Goal: Task Accomplishment & Management: Use online tool/utility

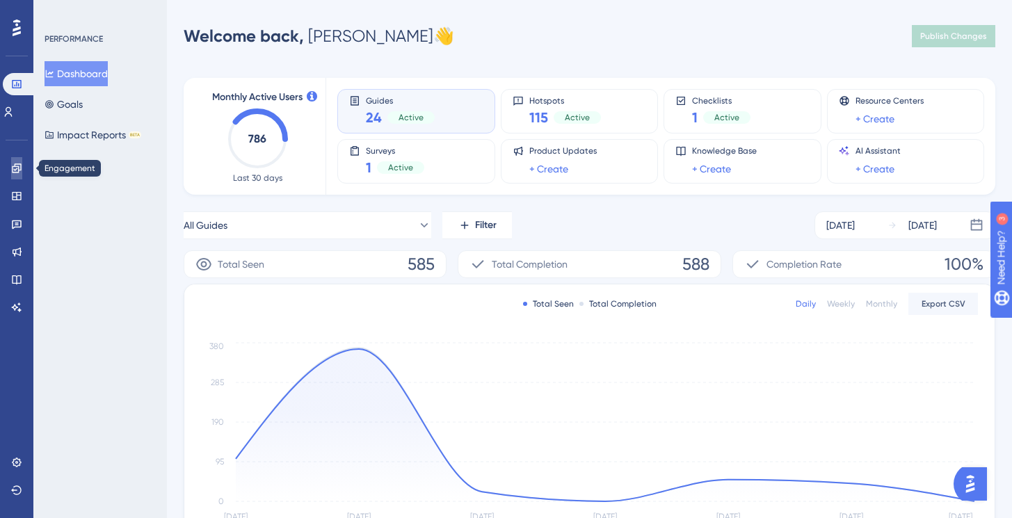
click at [15, 168] on icon at bounding box center [16, 168] width 11 height 11
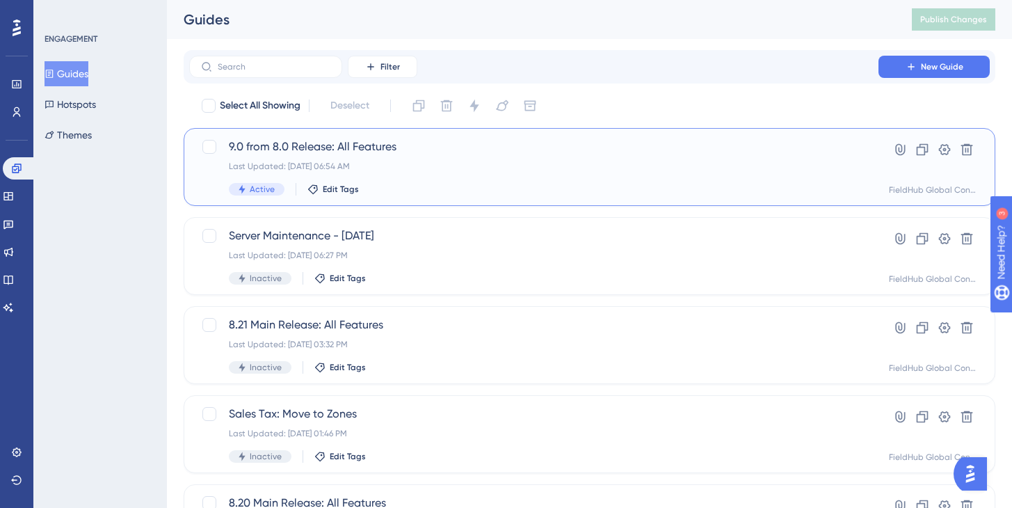
click at [392, 150] on span "9.0 from 8.0 Release: All Features" at bounding box center [534, 146] width 610 height 17
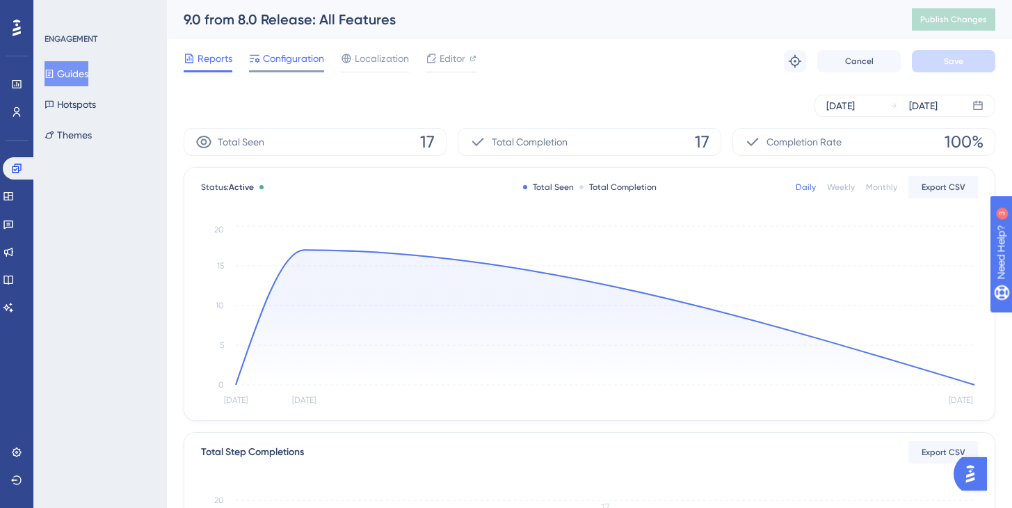
click at [288, 60] on span "Configuration" at bounding box center [293, 58] width 61 height 17
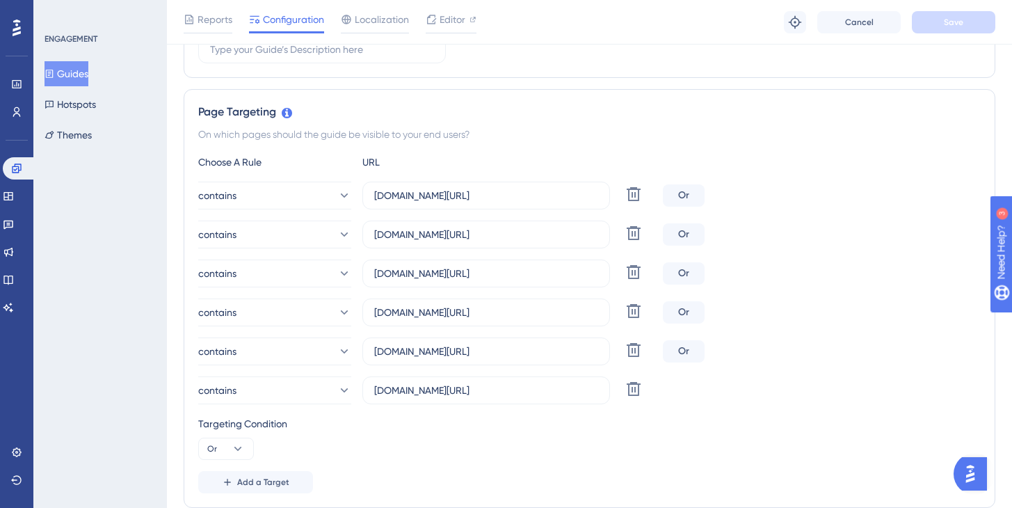
scroll to position [355, 0]
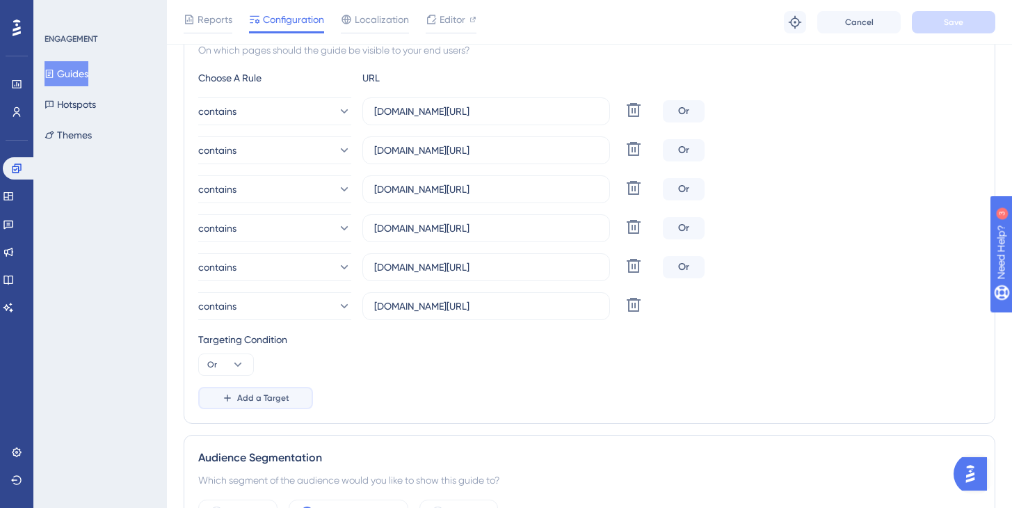
click at [264, 398] on span "Add a Target" at bounding box center [263, 397] width 52 height 11
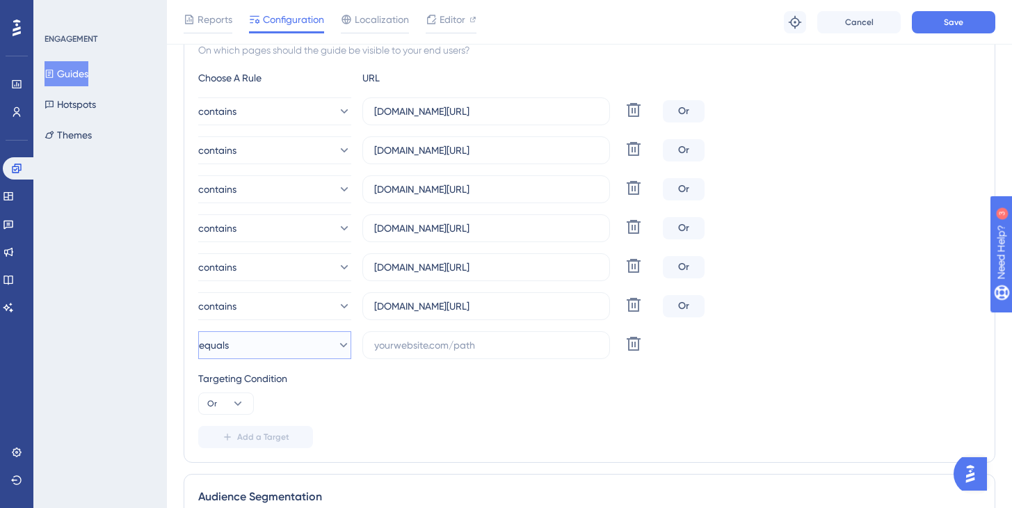
click at [255, 347] on button "equals" at bounding box center [274, 345] width 153 height 28
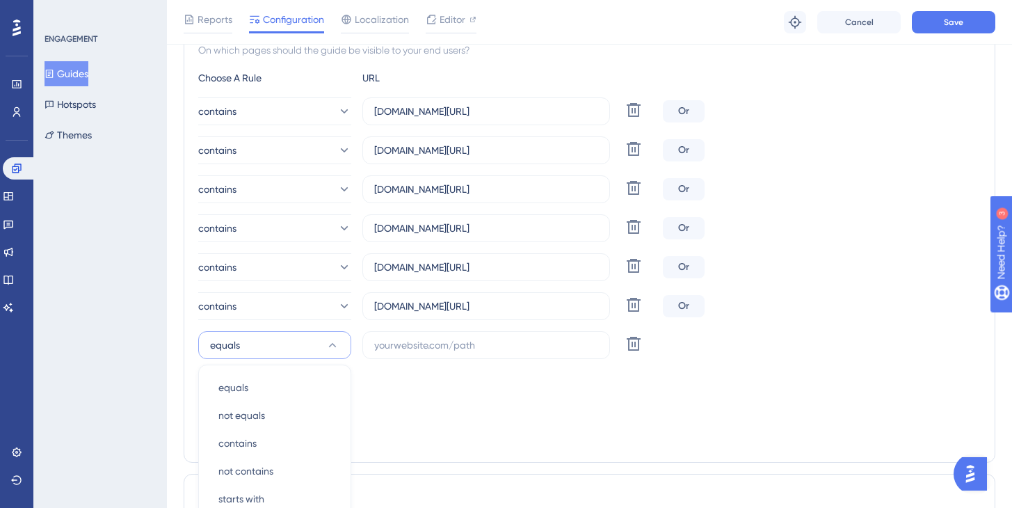
scroll to position [573, 0]
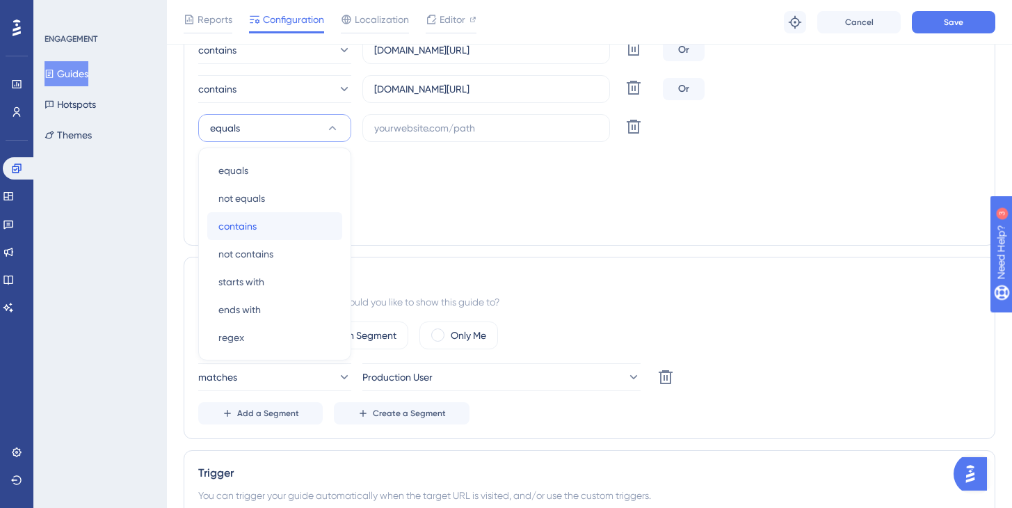
click at [241, 217] on div "contains contains" at bounding box center [274, 226] width 113 height 28
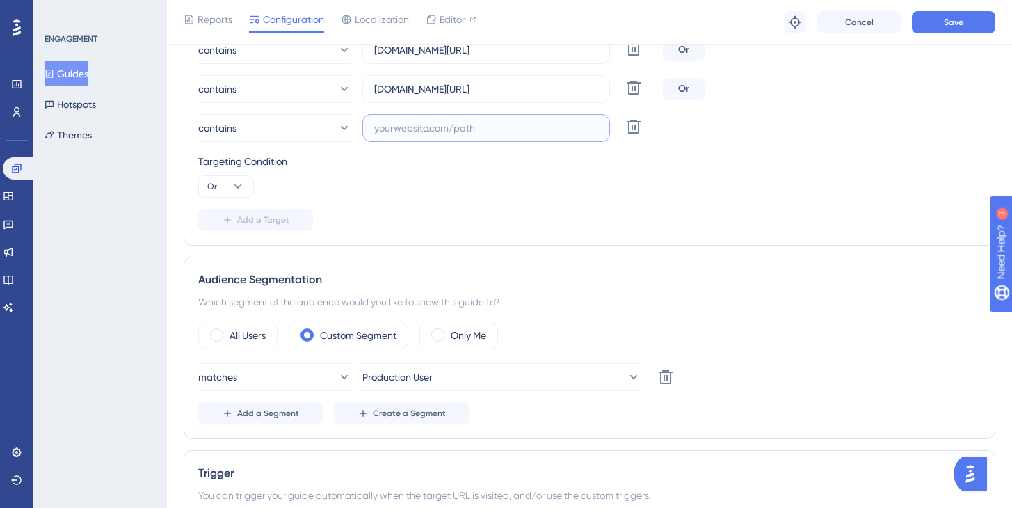
click at [401, 134] on input "text" at bounding box center [486, 127] width 224 height 15
paste input "[URL][DOMAIN_NAME]"
drag, startPoint x: 409, startPoint y: 126, endPoint x: 327, endPoint y: 126, distance: 82.1
click at [327, 126] on div "contains [URL][DOMAIN_NAME] Delete" at bounding box center [427, 128] width 459 height 28
type input "[DOMAIN_NAME][URL]"
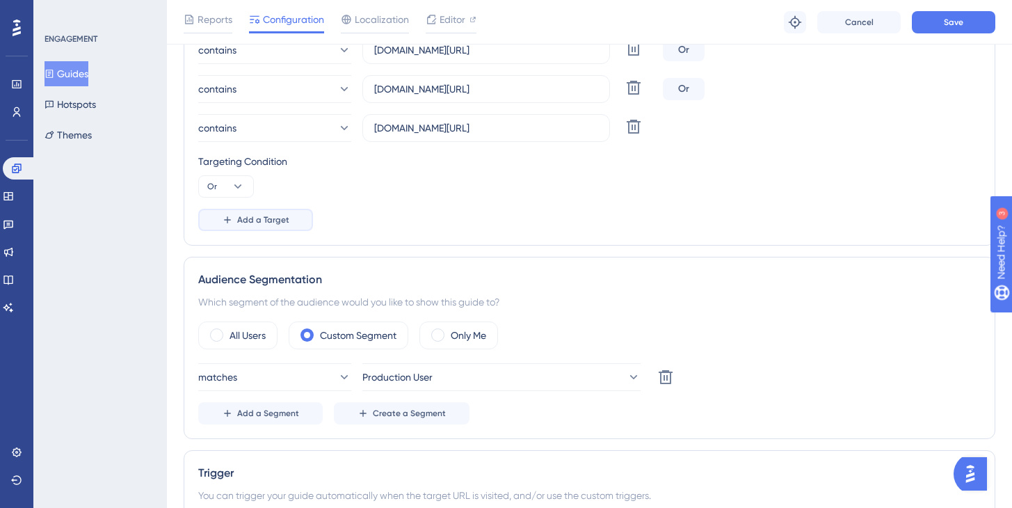
click at [249, 221] on span "Add a Target" at bounding box center [263, 219] width 52 height 11
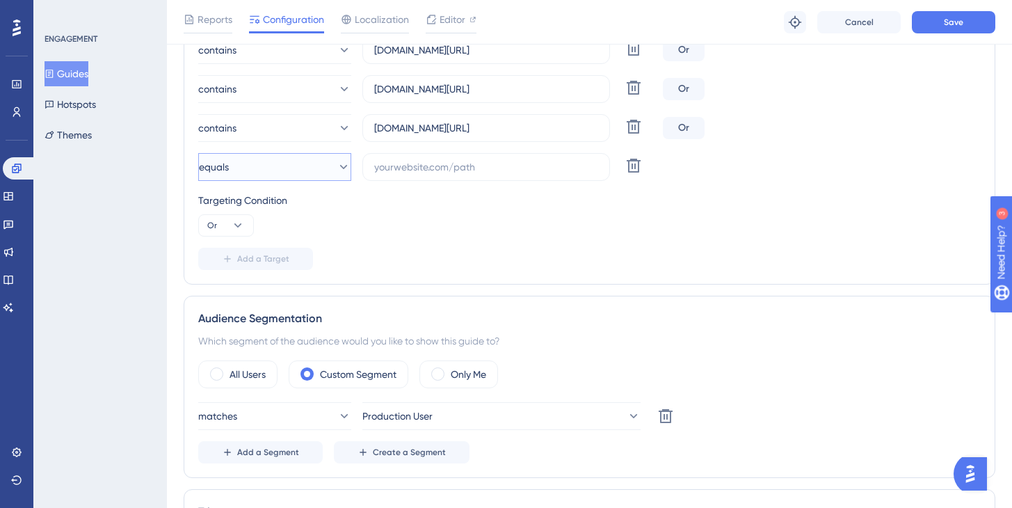
click at [262, 174] on button "equals" at bounding box center [274, 167] width 153 height 28
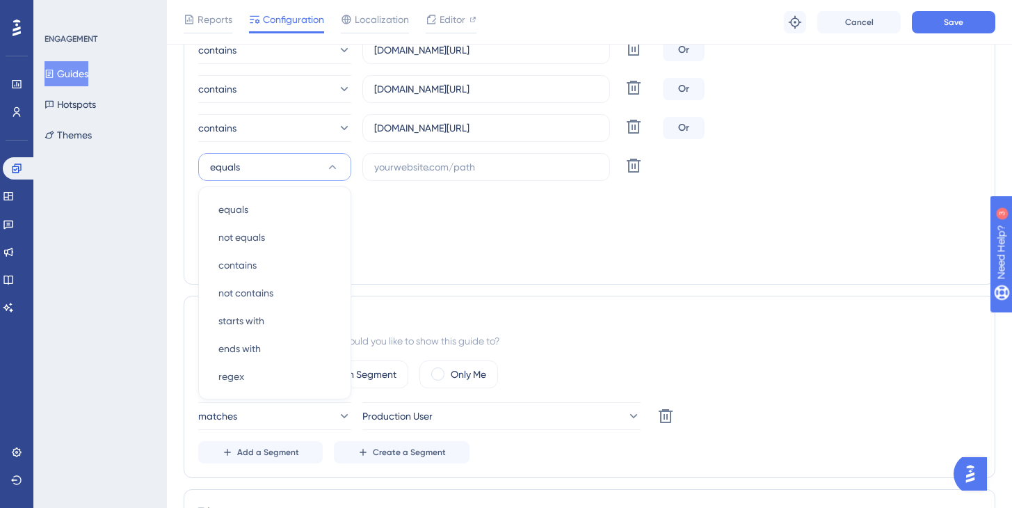
scroll to position [611, 0]
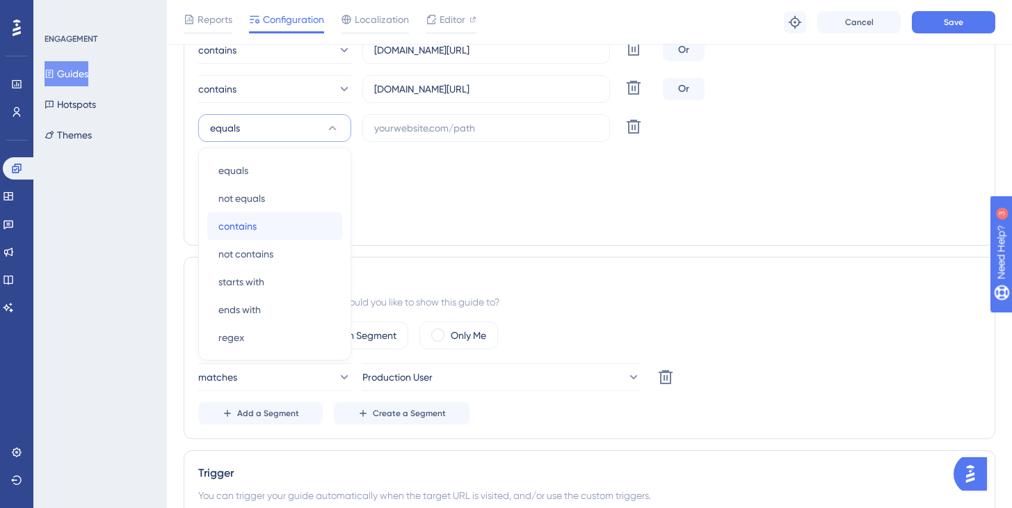
click at [250, 216] on div "contains contains" at bounding box center [274, 226] width 113 height 28
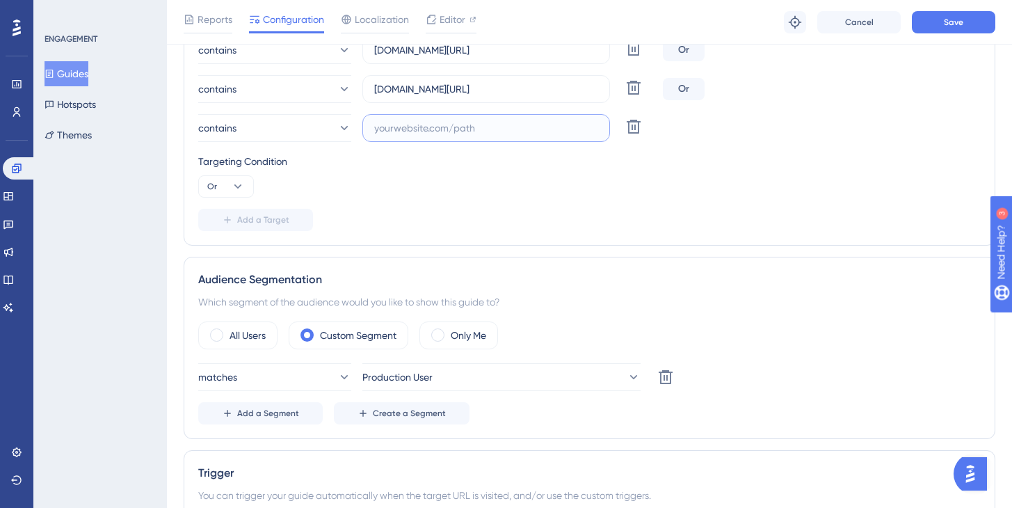
click at [408, 131] on input "text" at bounding box center [486, 127] width 224 height 15
paste input "[URL][DOMAIN_NAME]"
drag, startPoint x: 410, startPoint y: 127, endPoint x: 344, endPoint y: 126, distance: 65.4
click at [344, 126] on div "contains [URL][DOMAIN_NAME] Delete" at bounding box center [427, 128] width 459 height 28
type input "[DOMAIN_NAME][URL]"
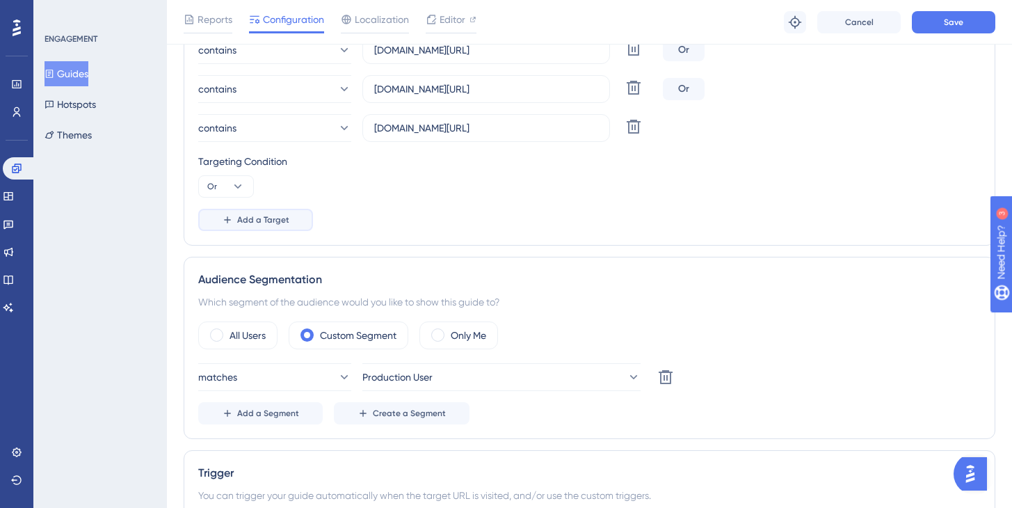
click at [239, 218] on span "Add a Target" at bounding box center [263, 219] width 52 height 11
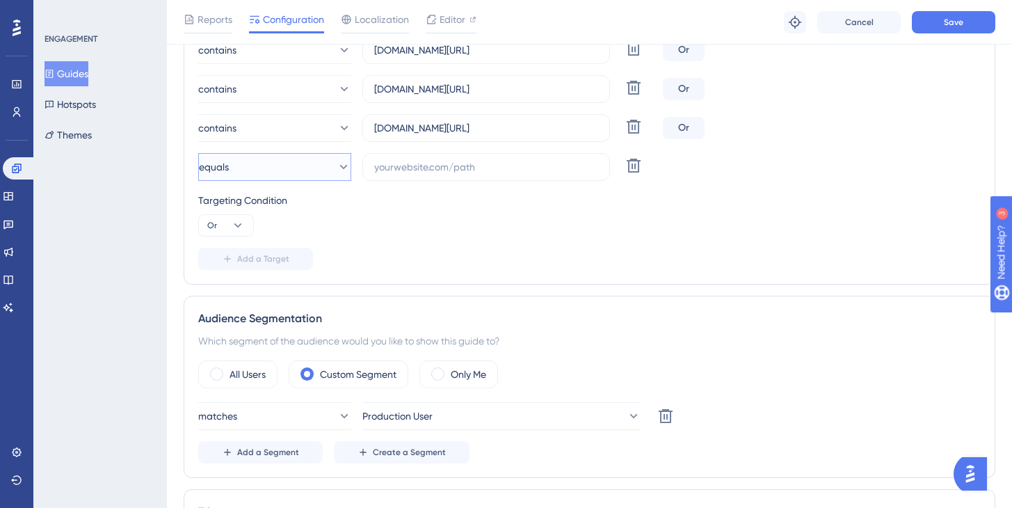
click at [243, 164] on button "equals" at bounding box center [274, 167] width 153 height 28
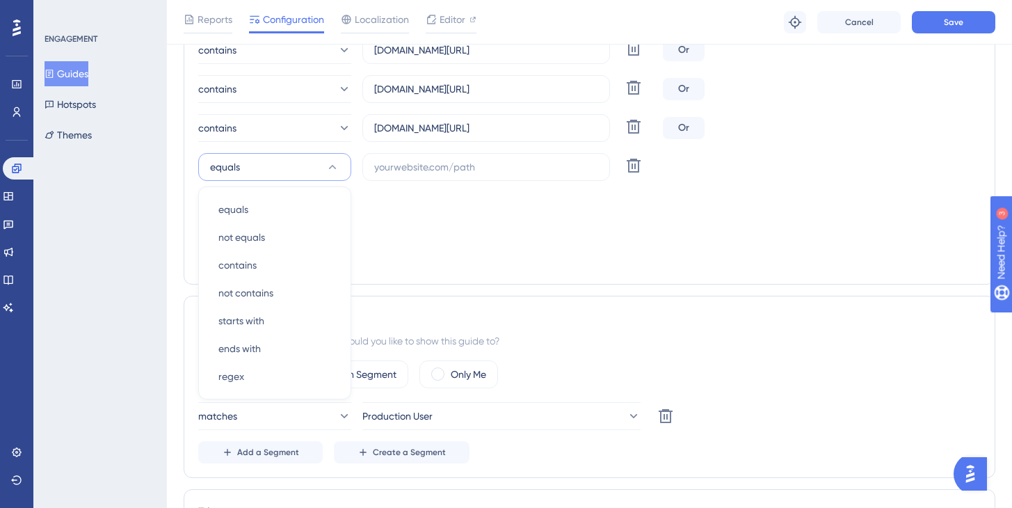
scroll to position [650, 0]
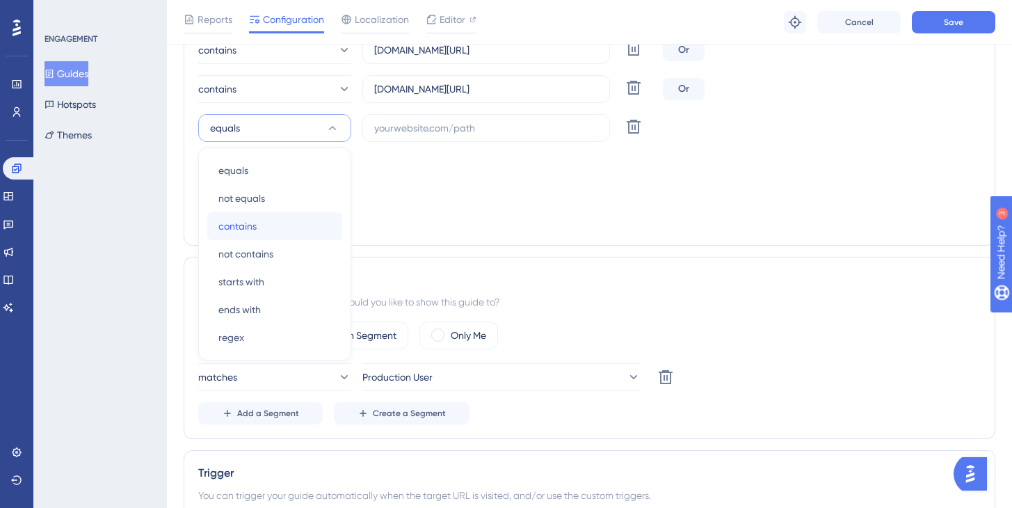
click at [240, 220] on span "contains" at bounding box center [237, 226] width 38 height 17
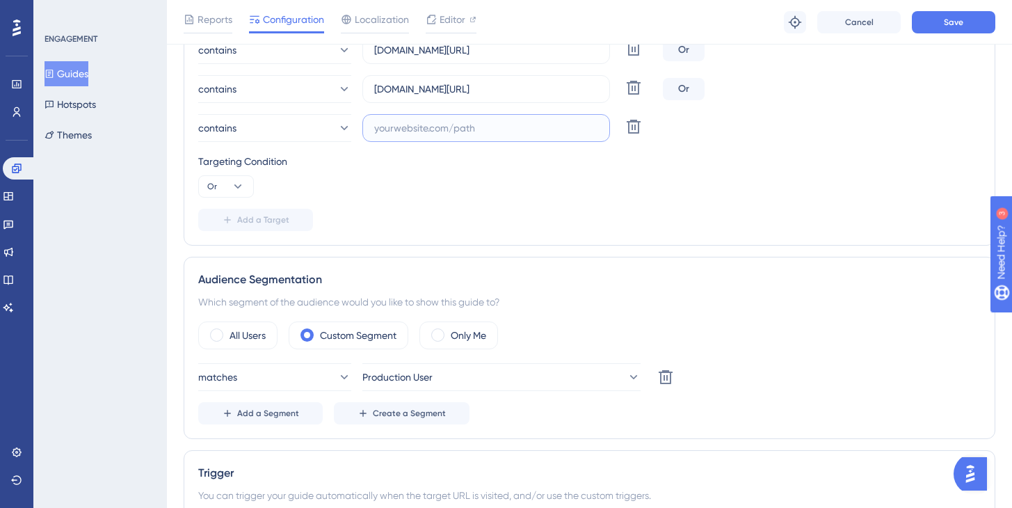
click at [405, 128] on input "text" at bounding box center [486, 127] width 224 height 15
paste input "[URL][DOMAIN_NAME]"
drag, startPoint x: 410, startPoint y: 125, endPoint x: 339, endPoint y: 122, distance: 70.3
click at [339, 122] on div "contains [URL][DOMAIN_NAME] Delete" at bounding box center [427, 128] width 459 height 28
type input "[DOMAIN_NAME][URL]"
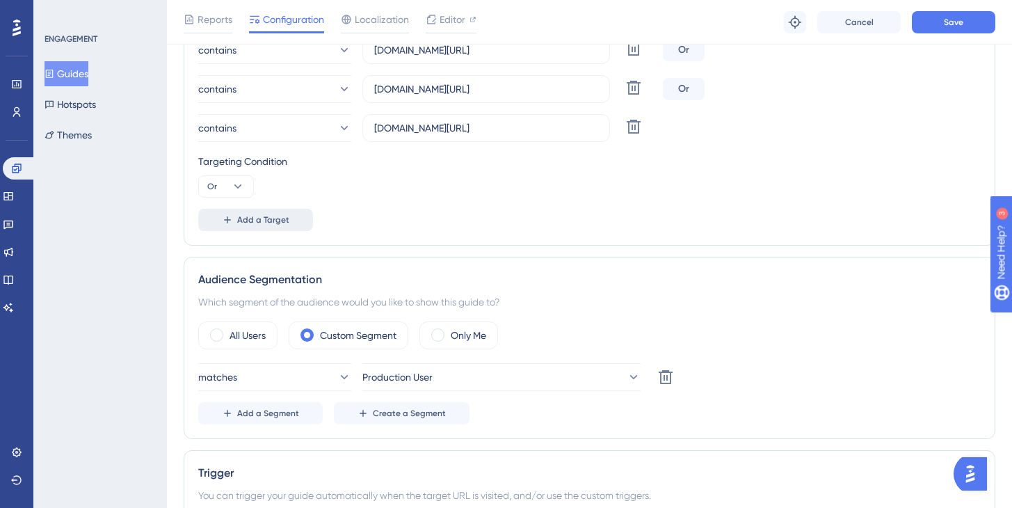
click at [264, 221] on span "Add a Target" at bounding box center [263, 219] width 52 height 11
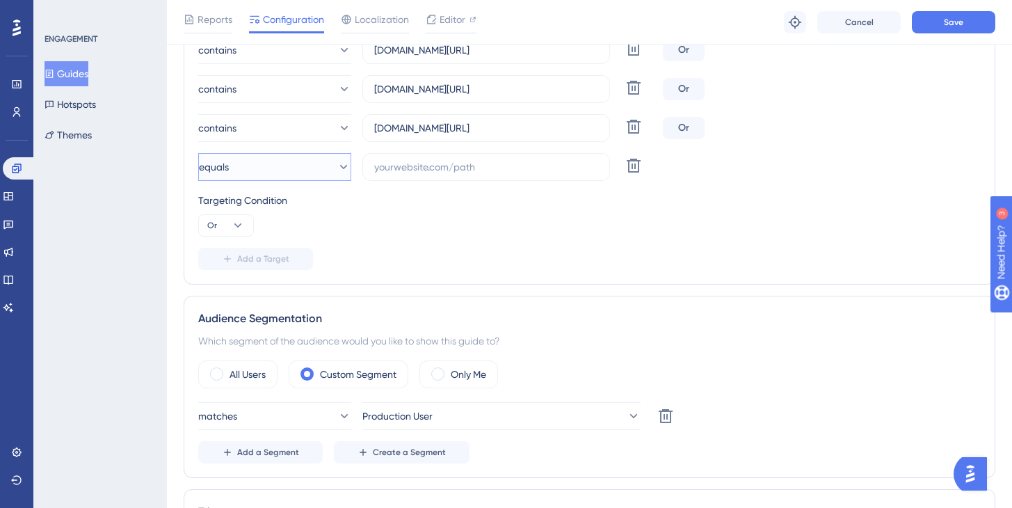
click at [283, 169] on button "equals" at bounding box center [274, 167] width 153 height 28
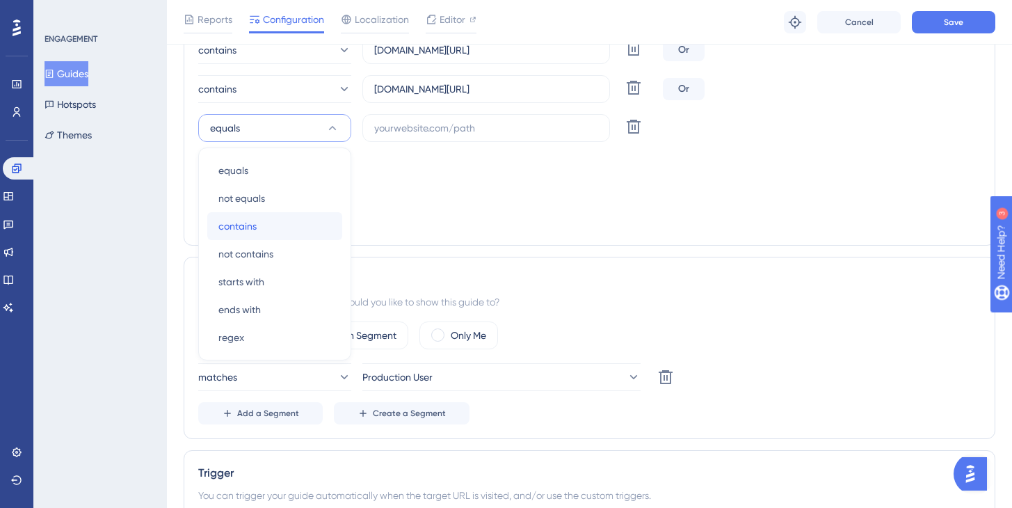
click at [255, 214] on div "contains contains" at bounding box center [274, 226] width 113 height 28
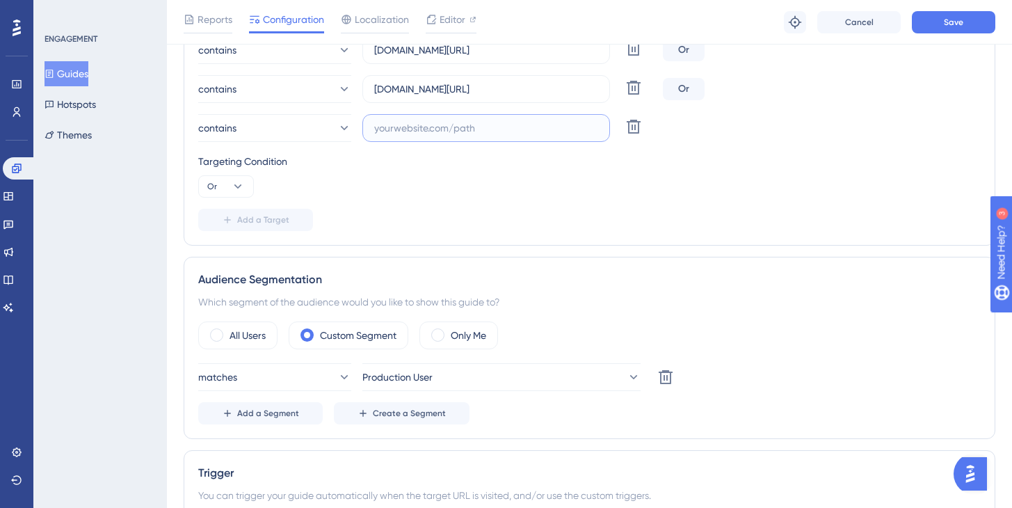
click at [387, 126] on input "text" at bounding box center [486, 127] width 224 height 15
paste input "[URL][DOMAIN_NAME]"
drag, startPoint x: 411, startPoint y: 124, endPoint x: 334, endPoint y: 125, distance: 77.2
click at [334, 125] on div "contains [URL][DOMAIN_NAME] Delete" at bounding box center [427, 128] width 459 height 28
type input "[DOMAIN_NAME][URL]"
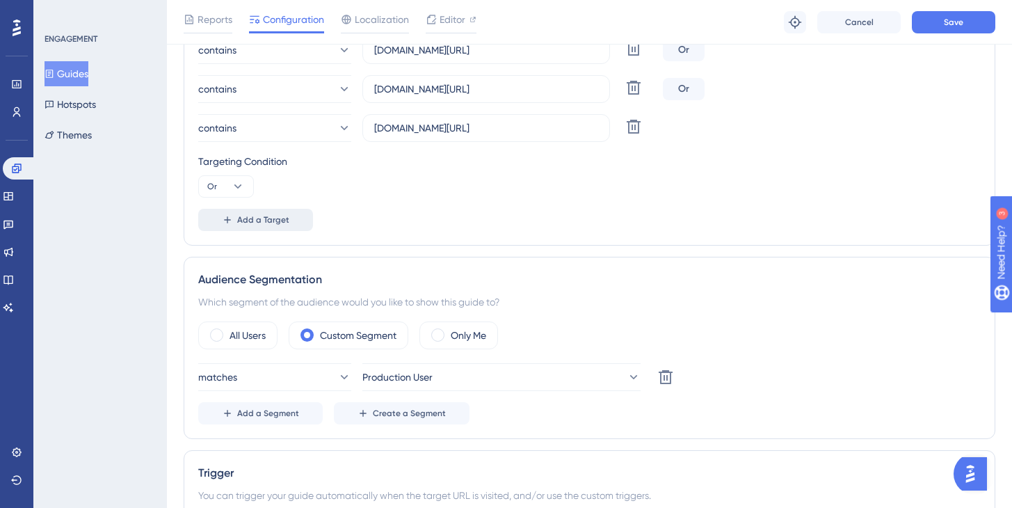
click at [246, 218] on span "Add a Target" at bounding box center [263, 219] width 52 height 11
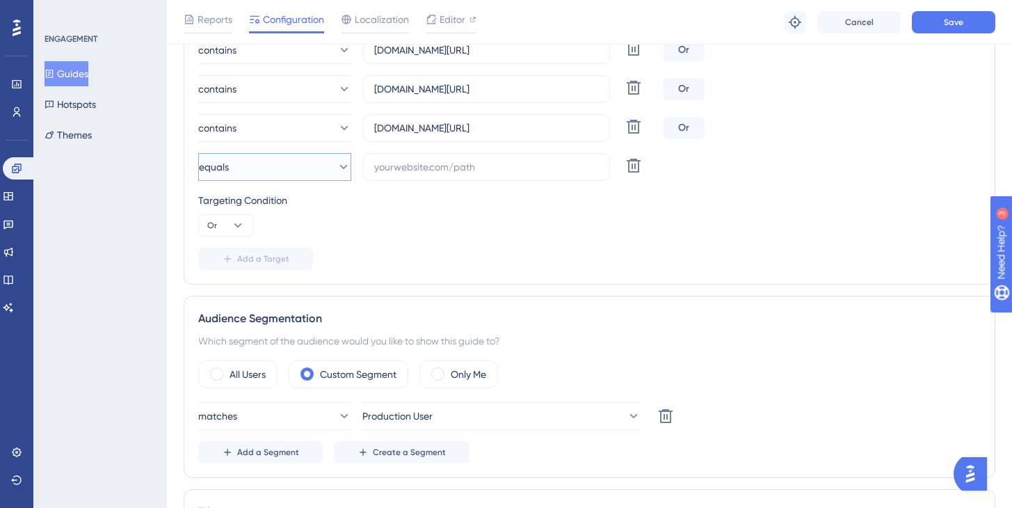
click at [257, 169] on button "equals" at bounding box center [274, 167] width 153 height 28
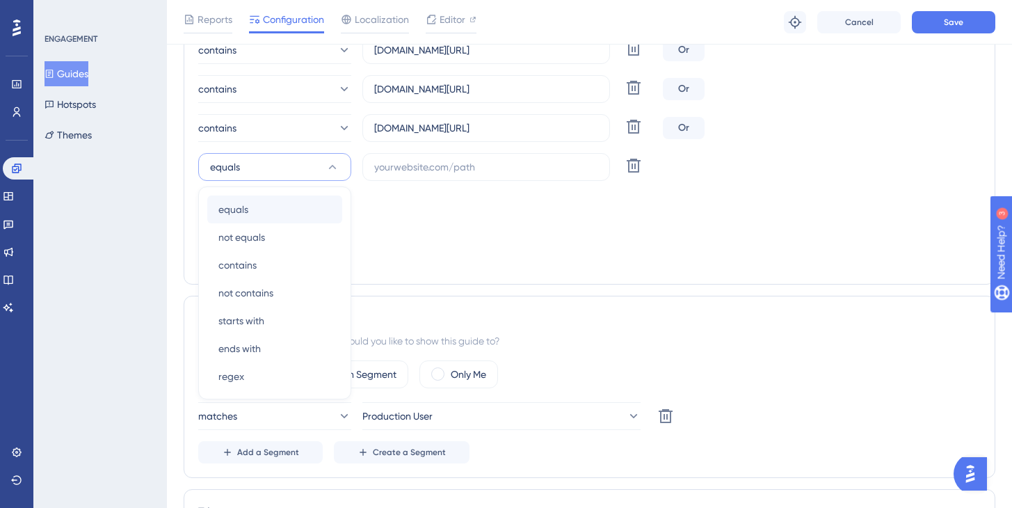
scroll to position [726, 0]
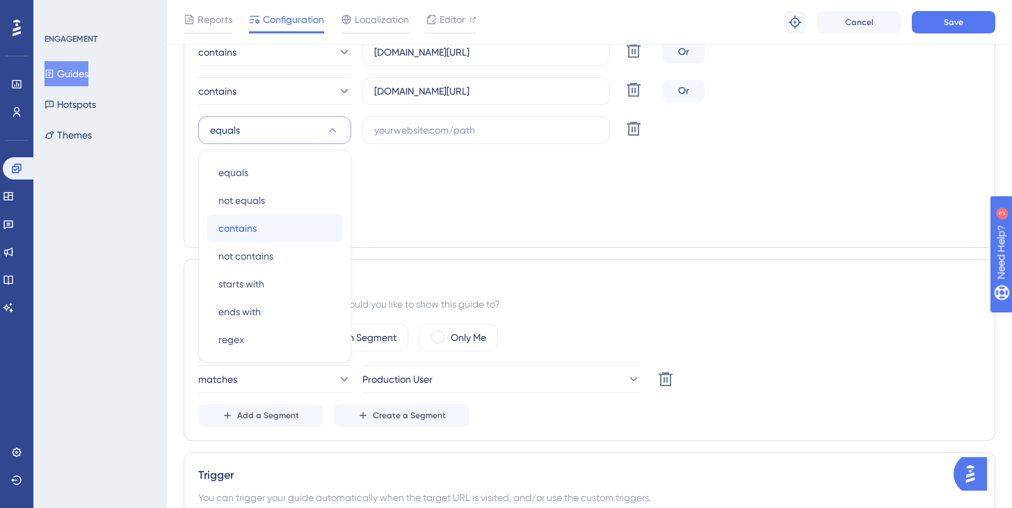
click at [247, 223] on span "contains" at bounding box center [237, 228] width 38 height 17
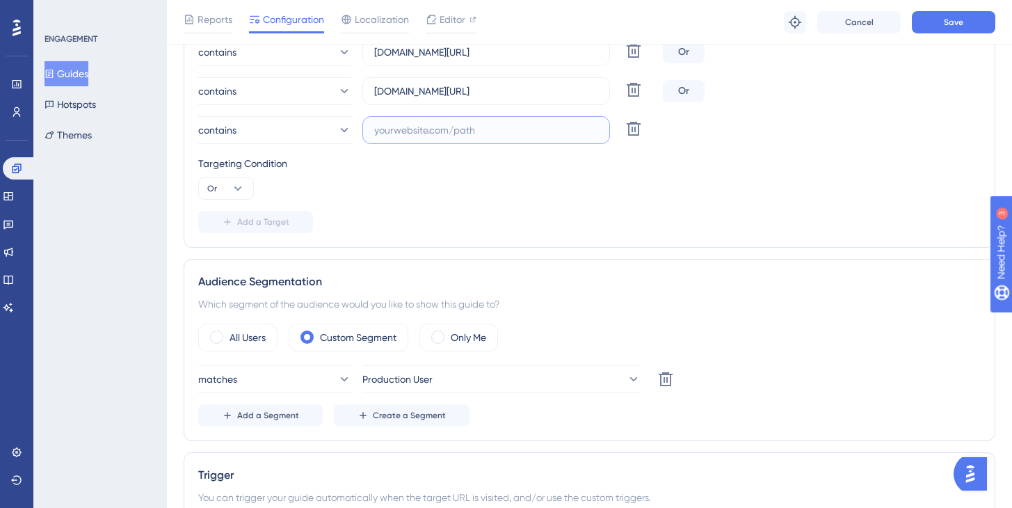
click at [387, 129] on input "text" at bounding box center [486, 129] width 224 height 15
paste input "[URL][DOMAIN_NAME]"
drag, startPoint x: 390, startPoint y: 130, endPoint x: 336, endPoint y: 126, distance: 54.4
click at [336, 126] on div "contains [URL][DOMAIN_NAME] Delete" at bounding box center [427, 130] width 459 height 28
type input "[DOMAIN_NAME][URL]"
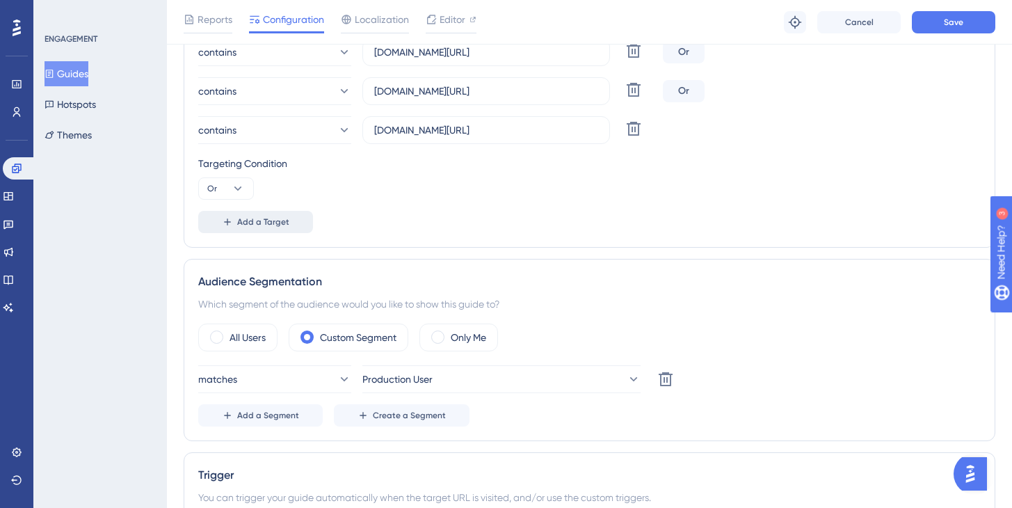
click at [242, 223] on span "Add a Target" at bounding box center [263, 221] width 52 height 11
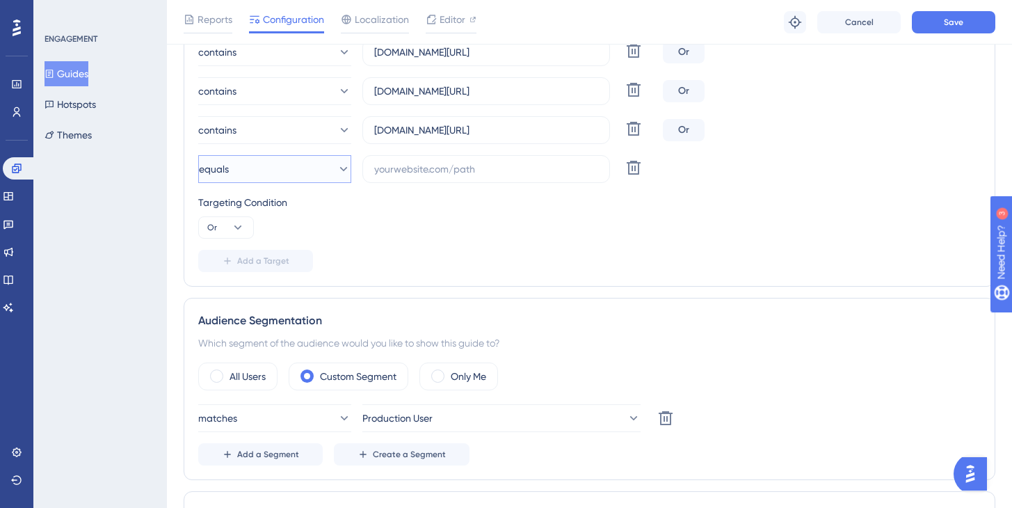
click at [239, 177] on button "equals" at bounding box center [274, 169] width 153 height 28
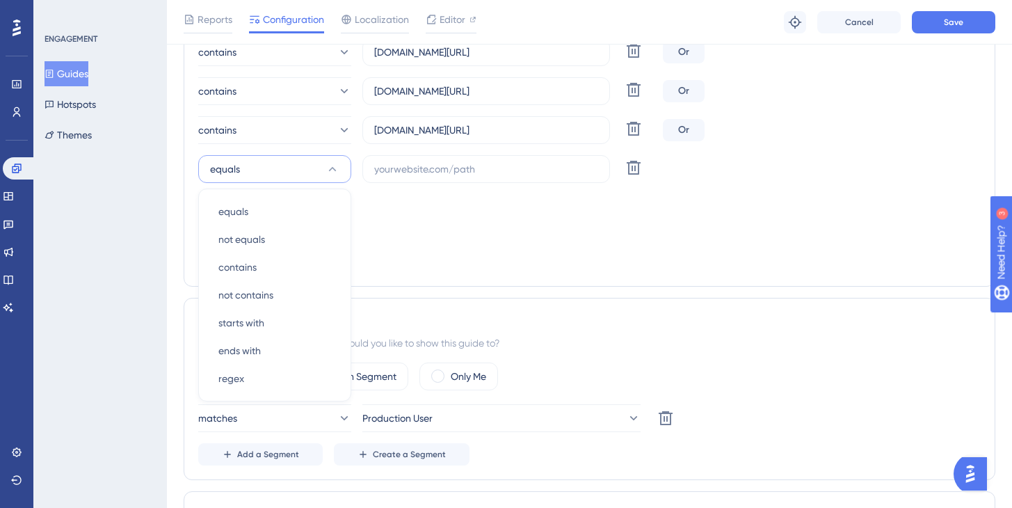
scroll to position [767, 0]
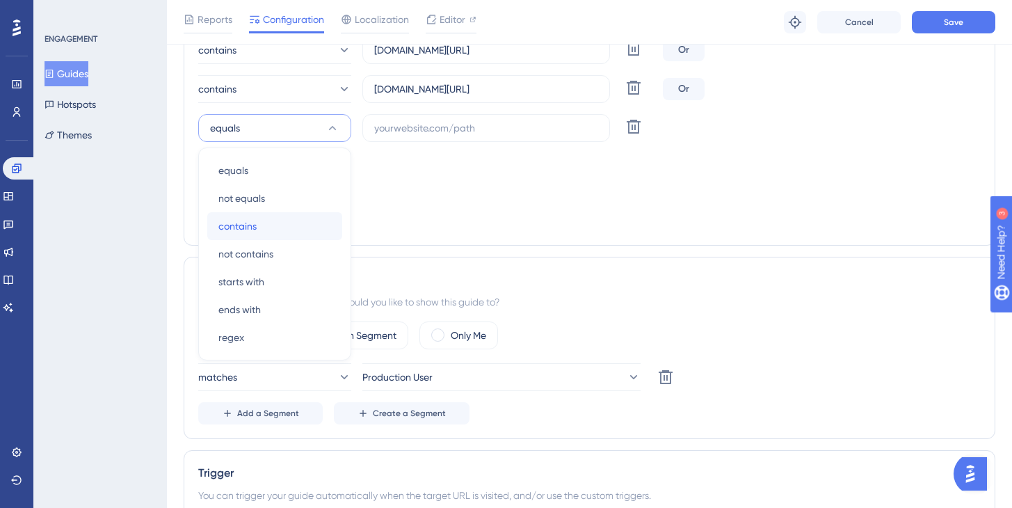
click at [237, 218] on span "contains" at bounding box center [237, 226] width 38 height 17
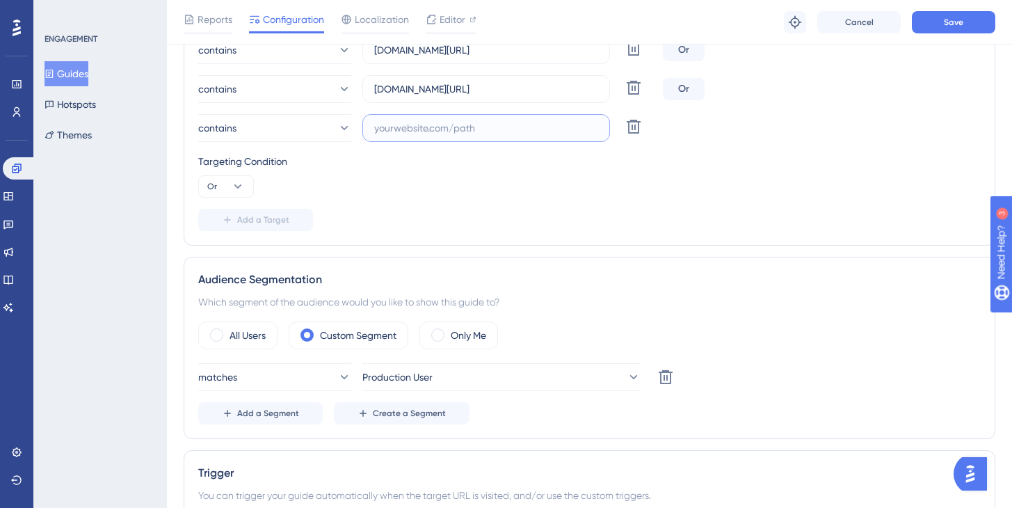
click at [388, 125] on input "text" at bounding box center [486, 127] width 224 height 15
paste input "[URL][DOMAIN_NAME]"
drag, startPoint x: 410, startPoint y: 127, endPoint x: 339, endPoint y: 123, distance: 71.0
click at [339, 123] on div "contains [URL][DOMAIN_NAME] Delete" at bounding box center [427, 128] width 459 height 28
type input "[DOMAIN_NAME][URL]"
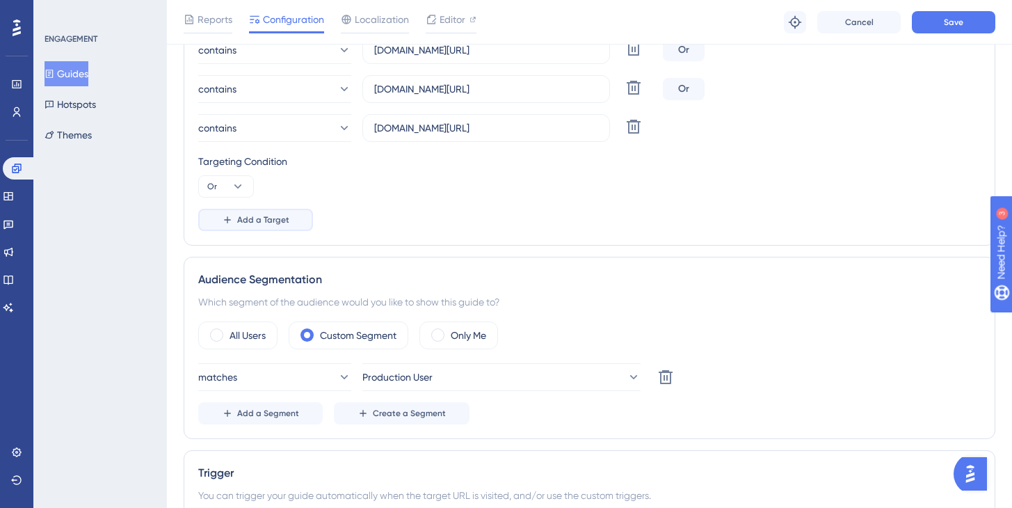
click at [265, 219] on span "Add a Target" at bounding box center [263, 219] width 52 height 11
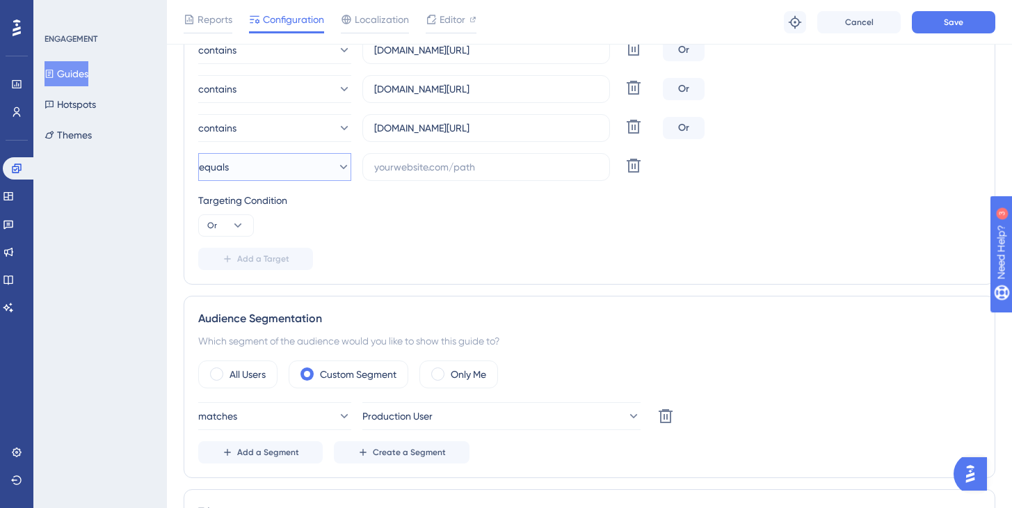
click at [313, 169] on button "equals" at bounding box center [274, 167] width 153 height 28
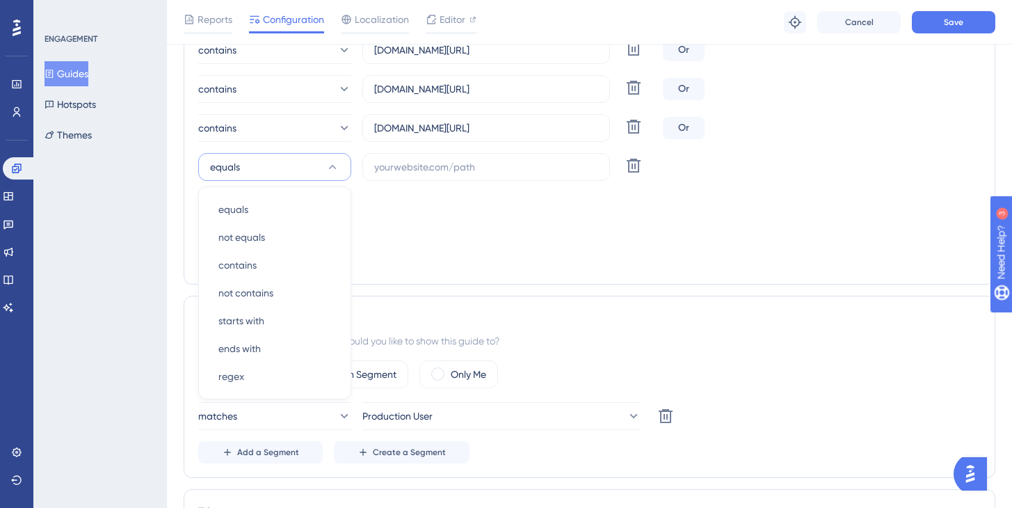
scroll to position [806, 0]
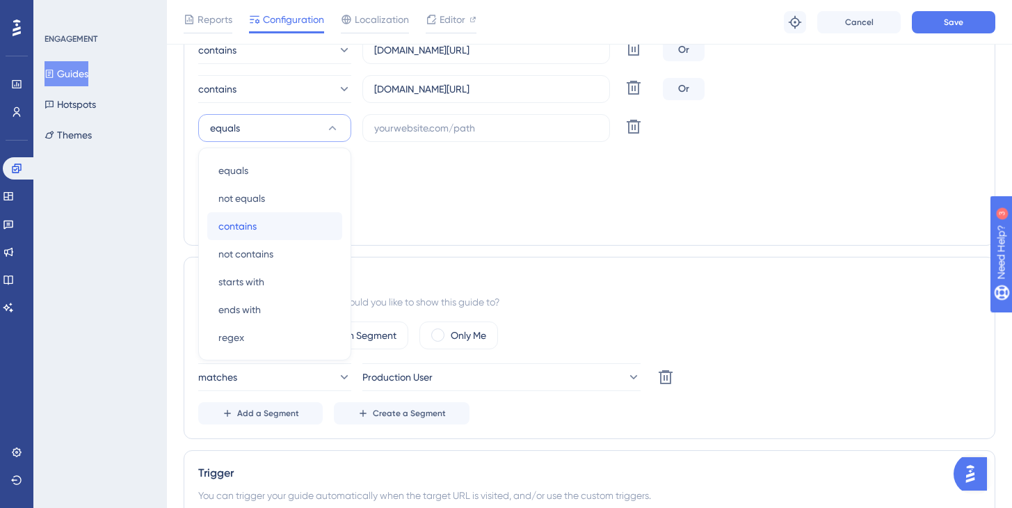
click at [273, 218] on div "contains contains" at bounding box center [274, 226] width 113 height 28
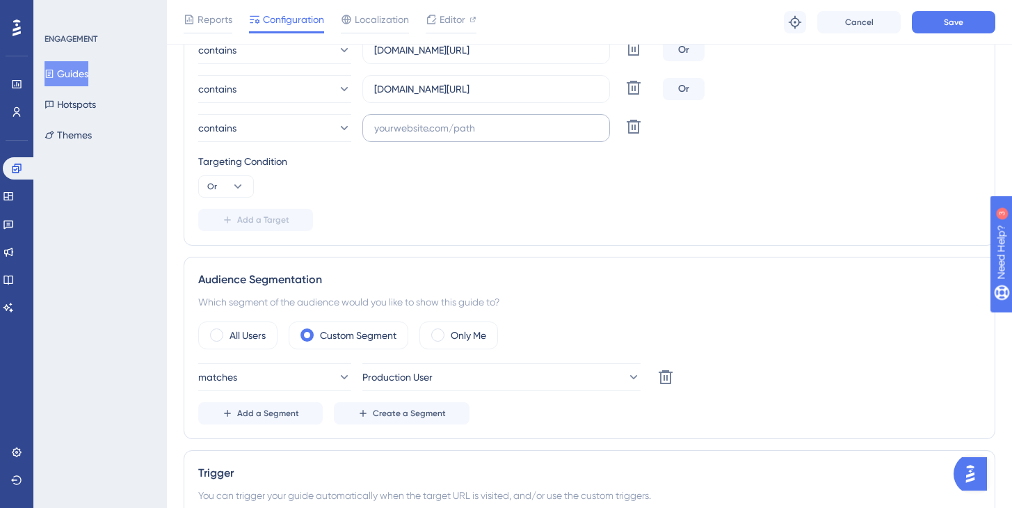
click at [371, 131] on label at bounding box center [486, 128] width 248 height 28
click at [374, 131] on input "text" at bounding box center [486, 127] width 224 height 15
paste input "[URL][DOMAIN_NAME]"
drag, startPoint x: 407, startPoint y: 126, endPoint x: 344, endPoint y: 125, distance: 63.3
click at [344, 125] on div "contains [URL][DOMAIN_NAME] Delete" at bounding box center [427, 128] width 459 height 28
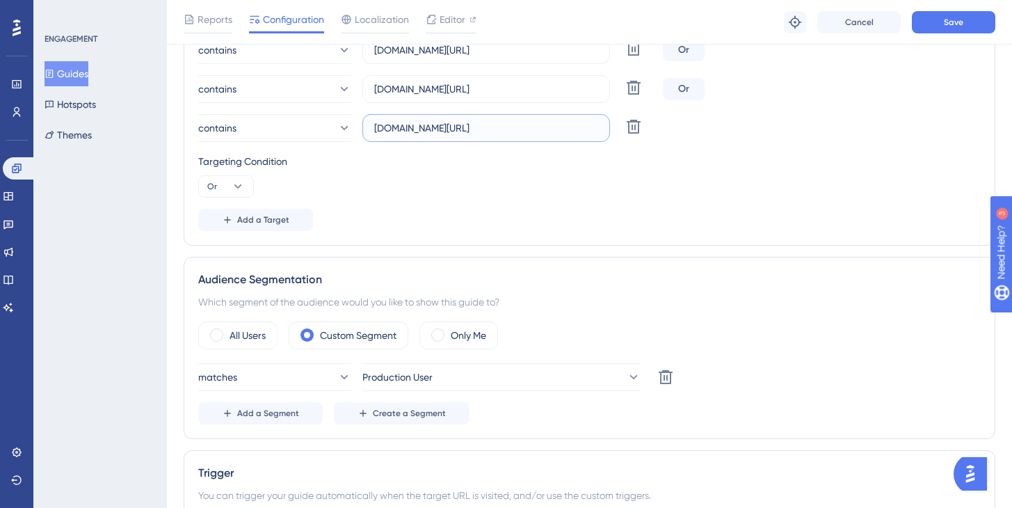
type input "[DOMAIN_NAME][URL]"
click at [952, 24] on span "Save" at bounding box center [953, 22] width 19 height 11
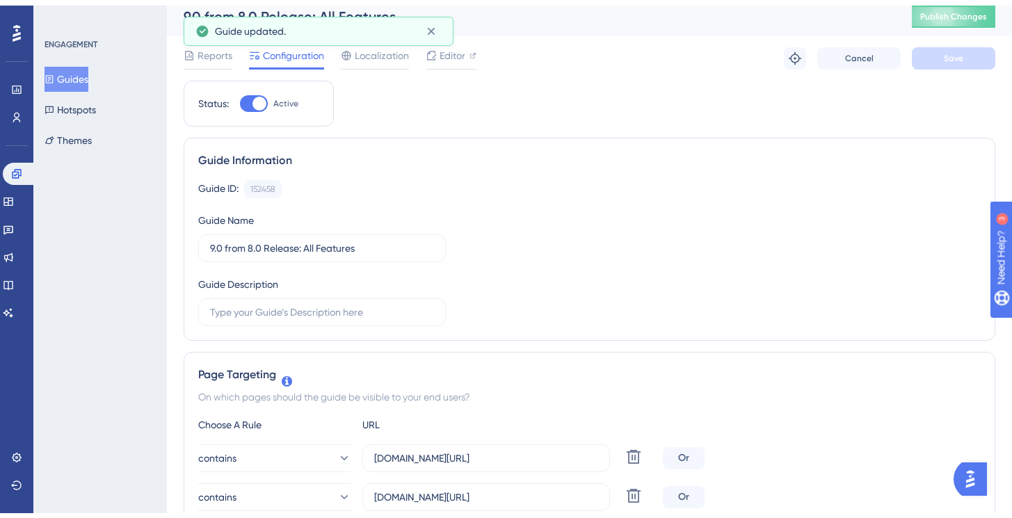
scroll to position [0, 0]
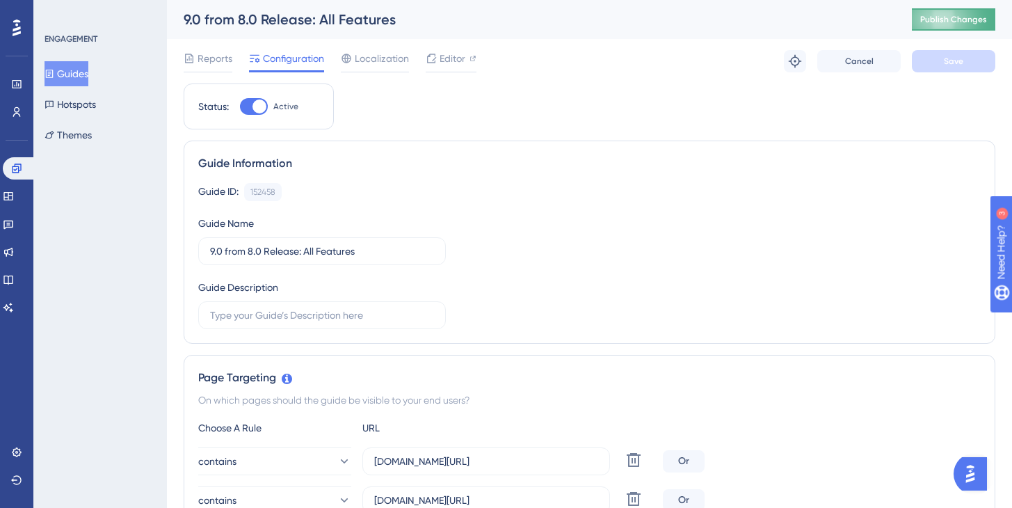
click at [947, 19] on span "Publish Changes" at bounding box center [953, 19] width 67 height 11
click at [19, 83] on icon at bounding box center [16, 84] width 11 height 11
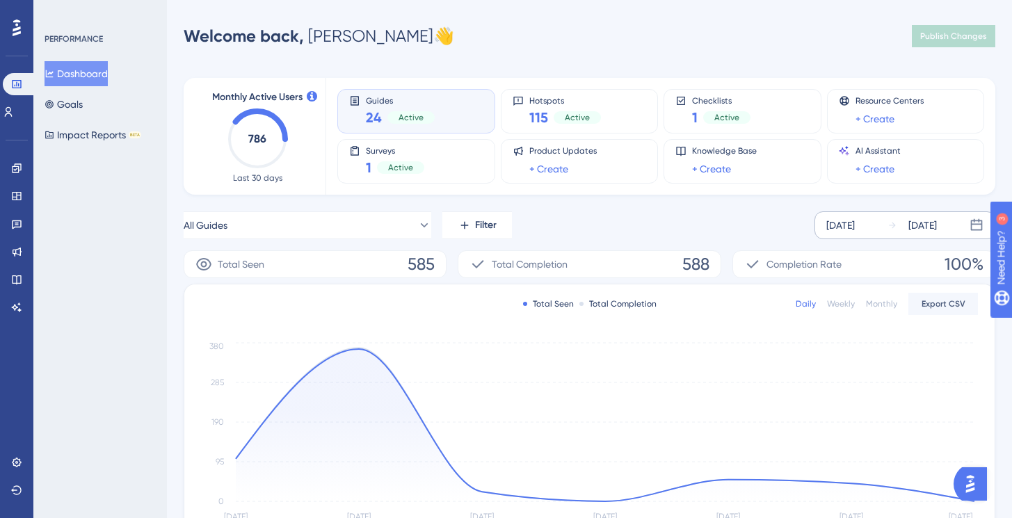
click at [855, 226] on div "[DATE]" at bounding box center [840, 225] width 29 height 17
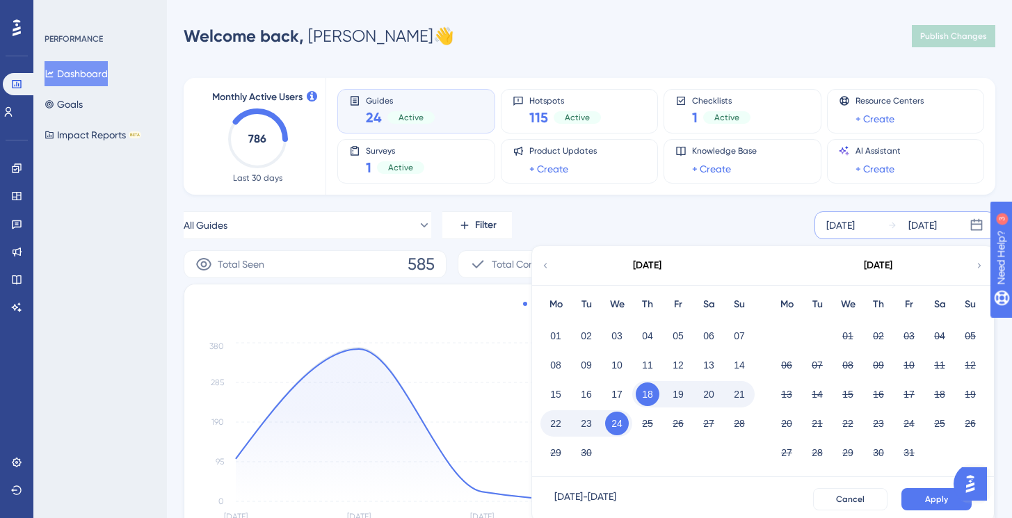
click at [584, 424] on button "23" at bounding box center [587, 424] width 24 height 24
click at [611, 423] on button "24" at bounding box center [617, 424] width 24 height 24
click at [943, 501] on span "Apply" at bounding box center [936, 499] width 23 height 11
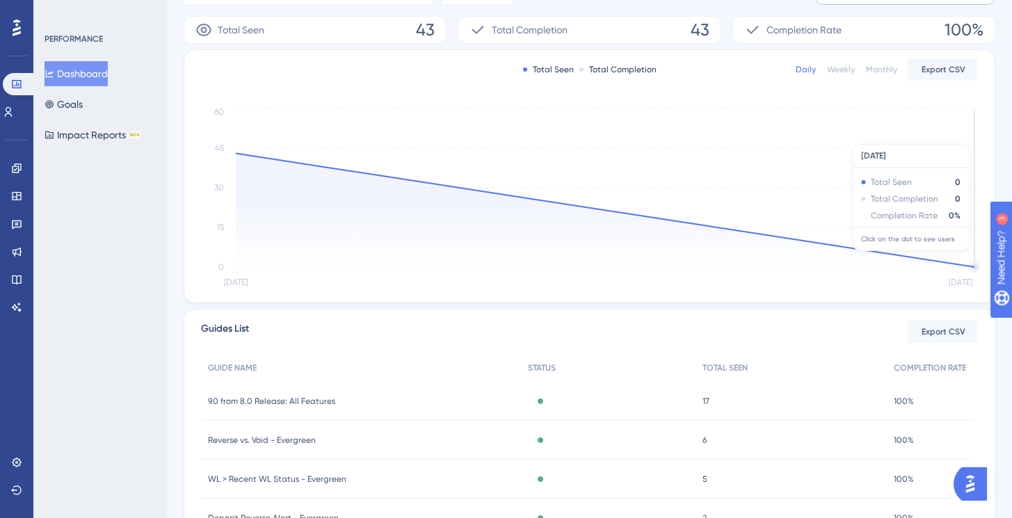
scroll to position [234, 0]
